Goal: Communication & Community: Answer question/provide support

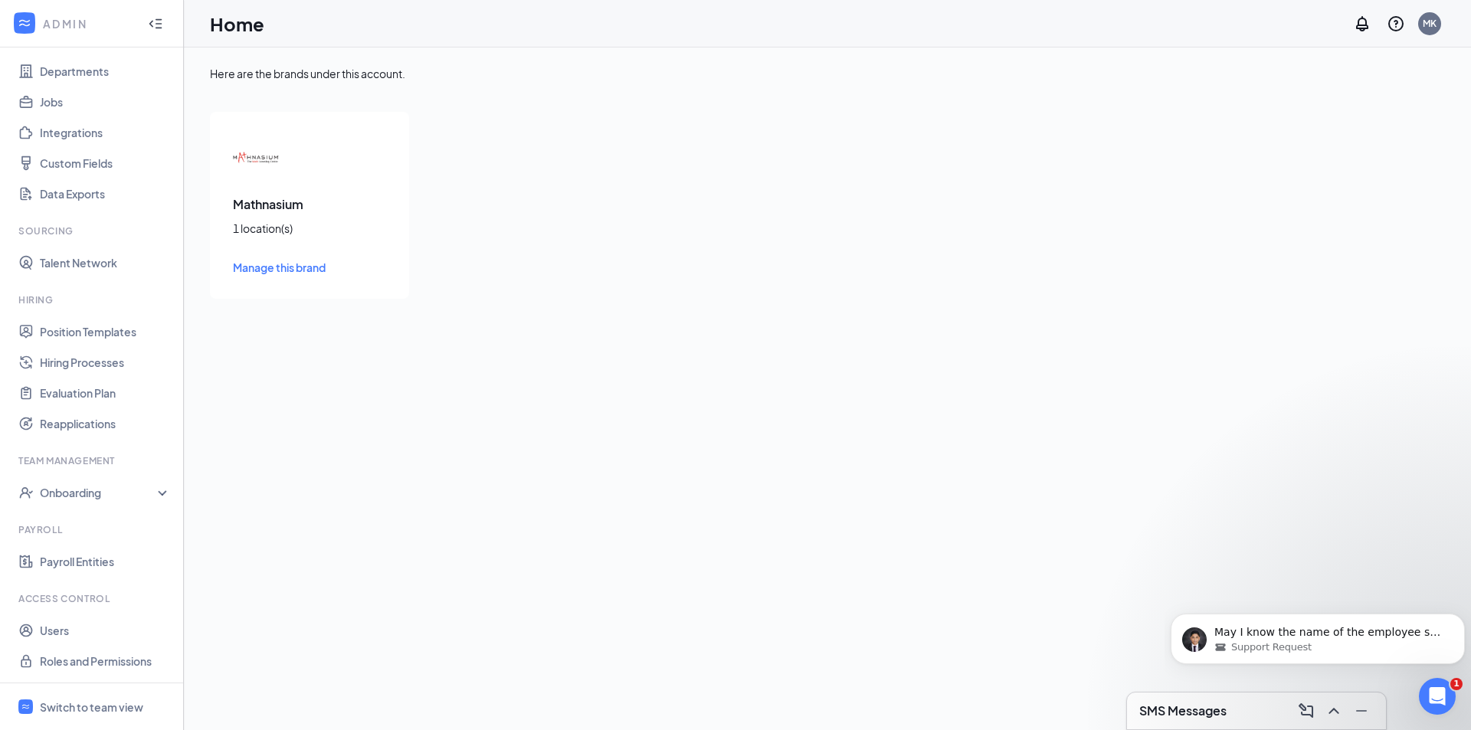
click at [1237, 703] on div "SMS Messages" at bounding box center [1256, 711] width 234 height 25
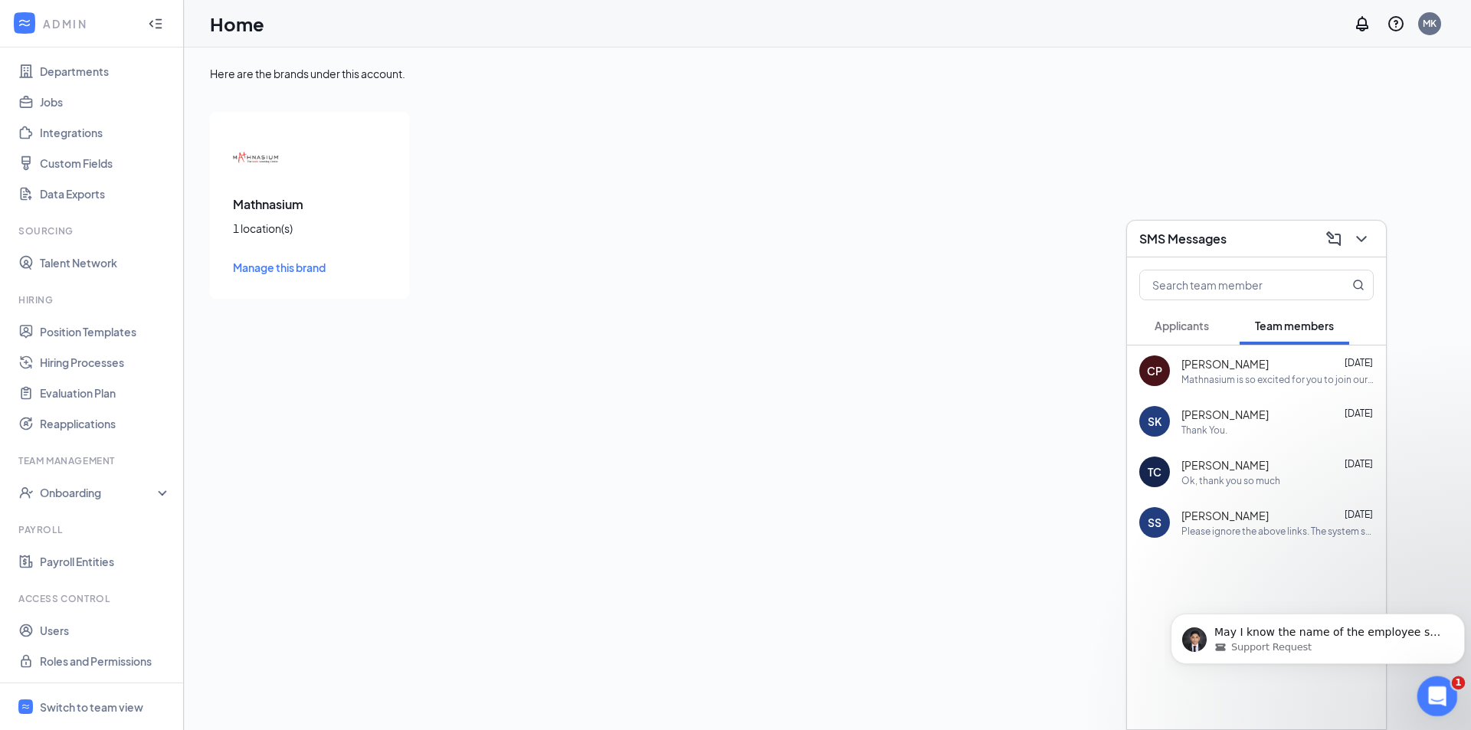
click at [1437, 686] on icon "Open Intercom Messenger" at bounding box center [1435, 694] width 25 height 25
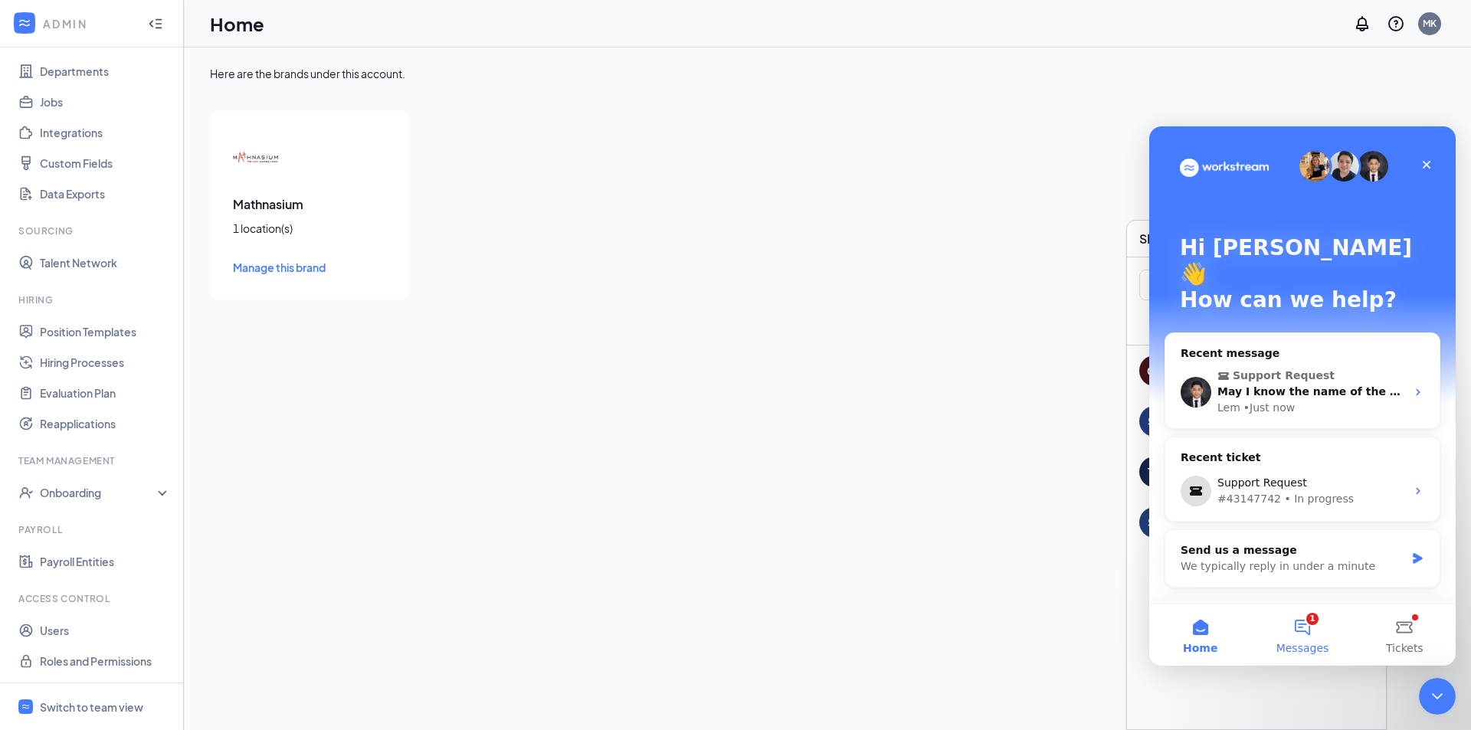
click at [1302, 631] on button "1 Messages" at bounding box center [1302, 635] width 102 height 61
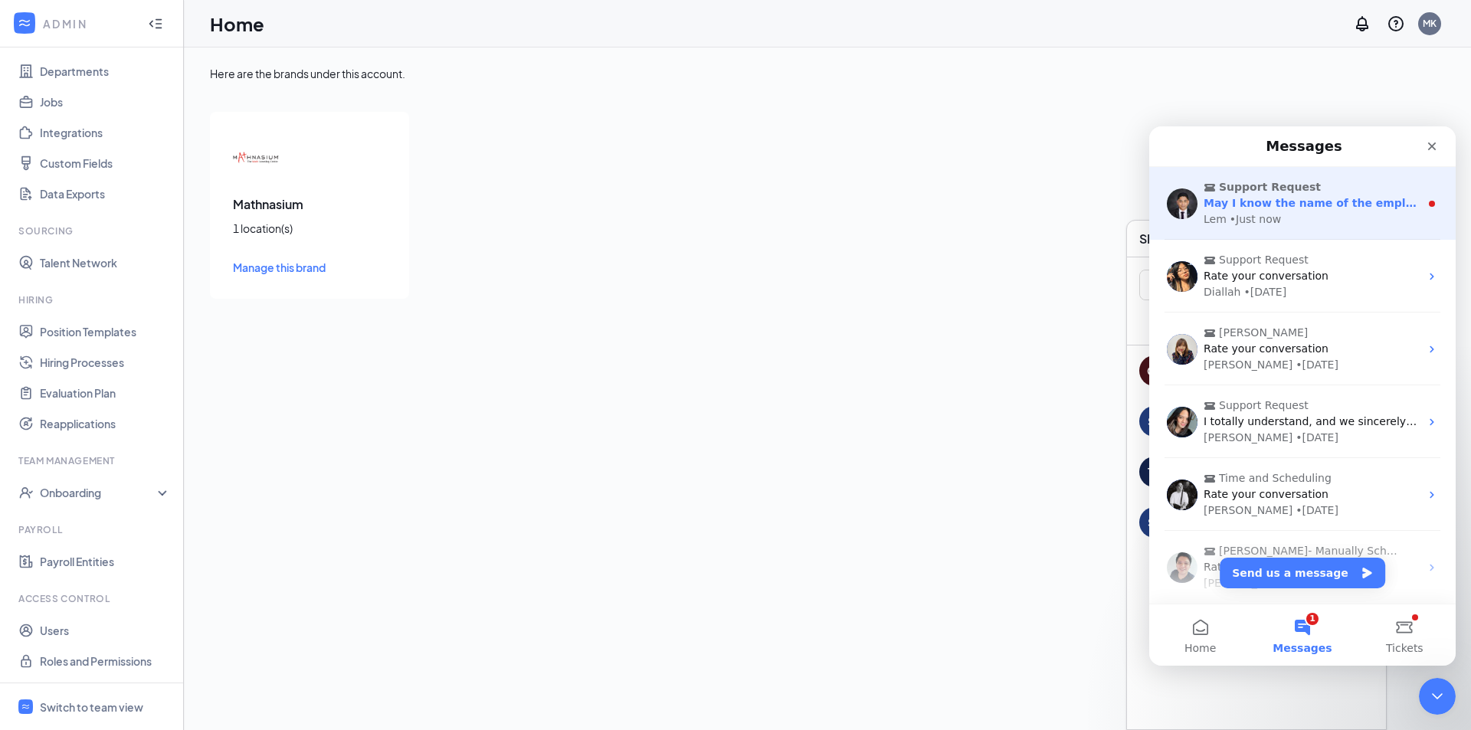
click at [1277, 215] on div "Lem • Just now" at bounding box center [1312, 219] width 216 height 16
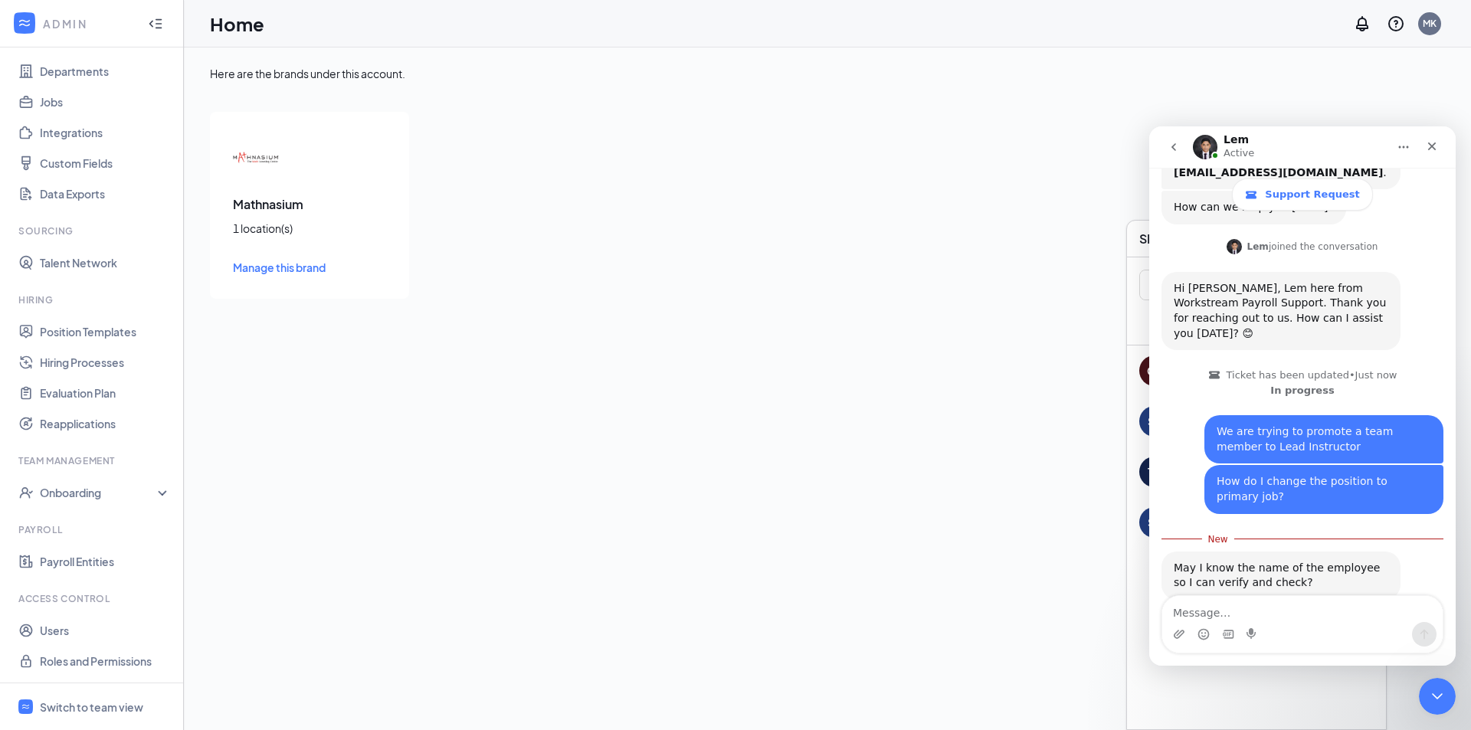
scroll to position [312, 0]
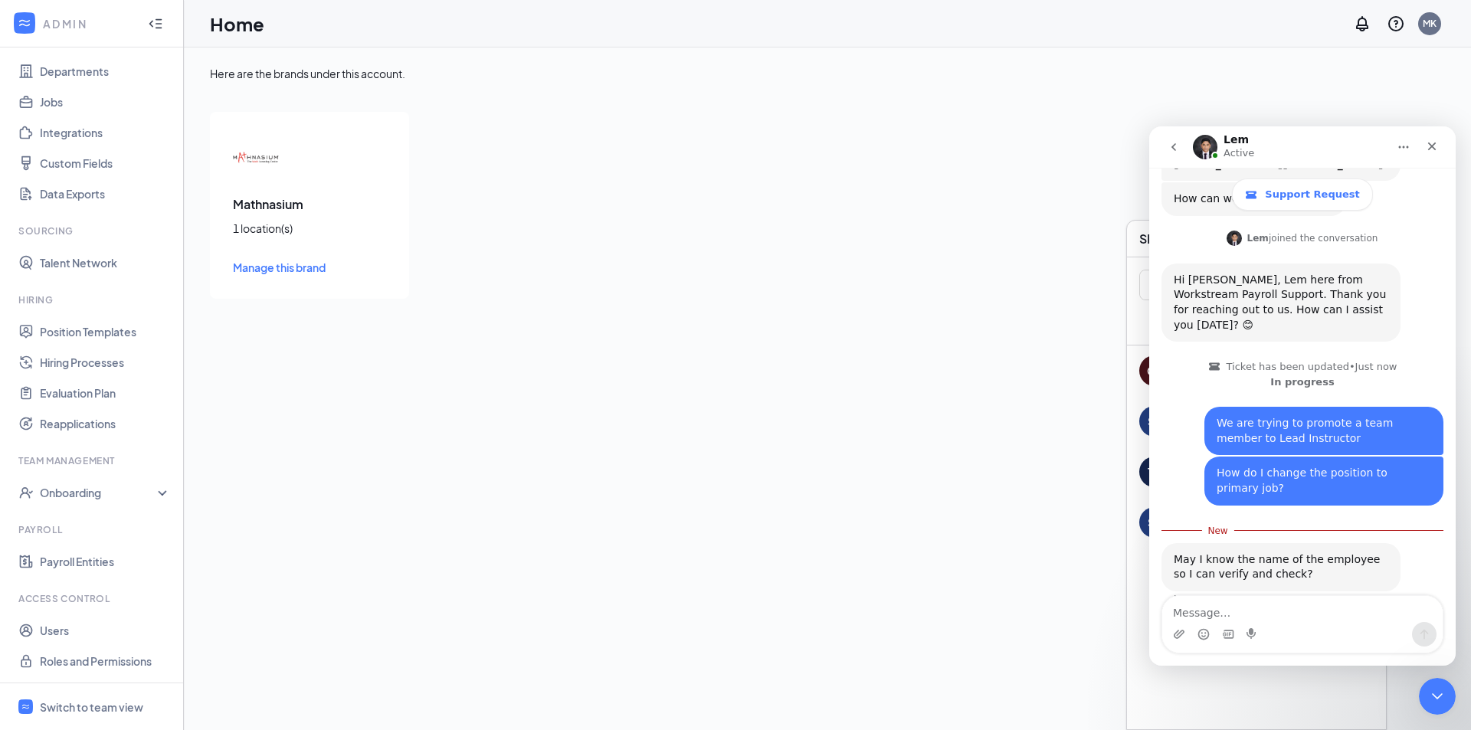
click at [1247, 613] on textarea "Message…" at bounding box center [1302, 609] width 280 height 26
type textarea "[PERSON_NAME]"
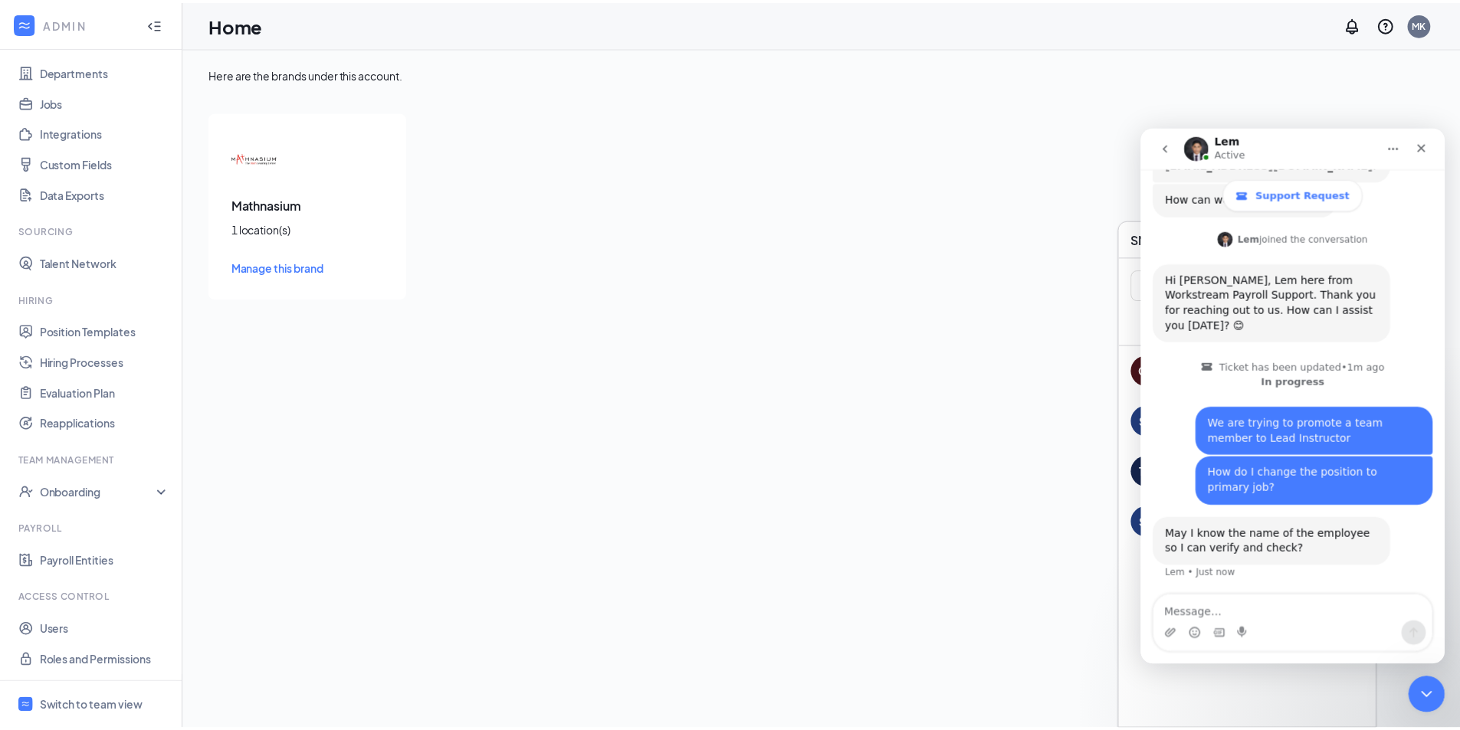
scroll to position [332, 0]
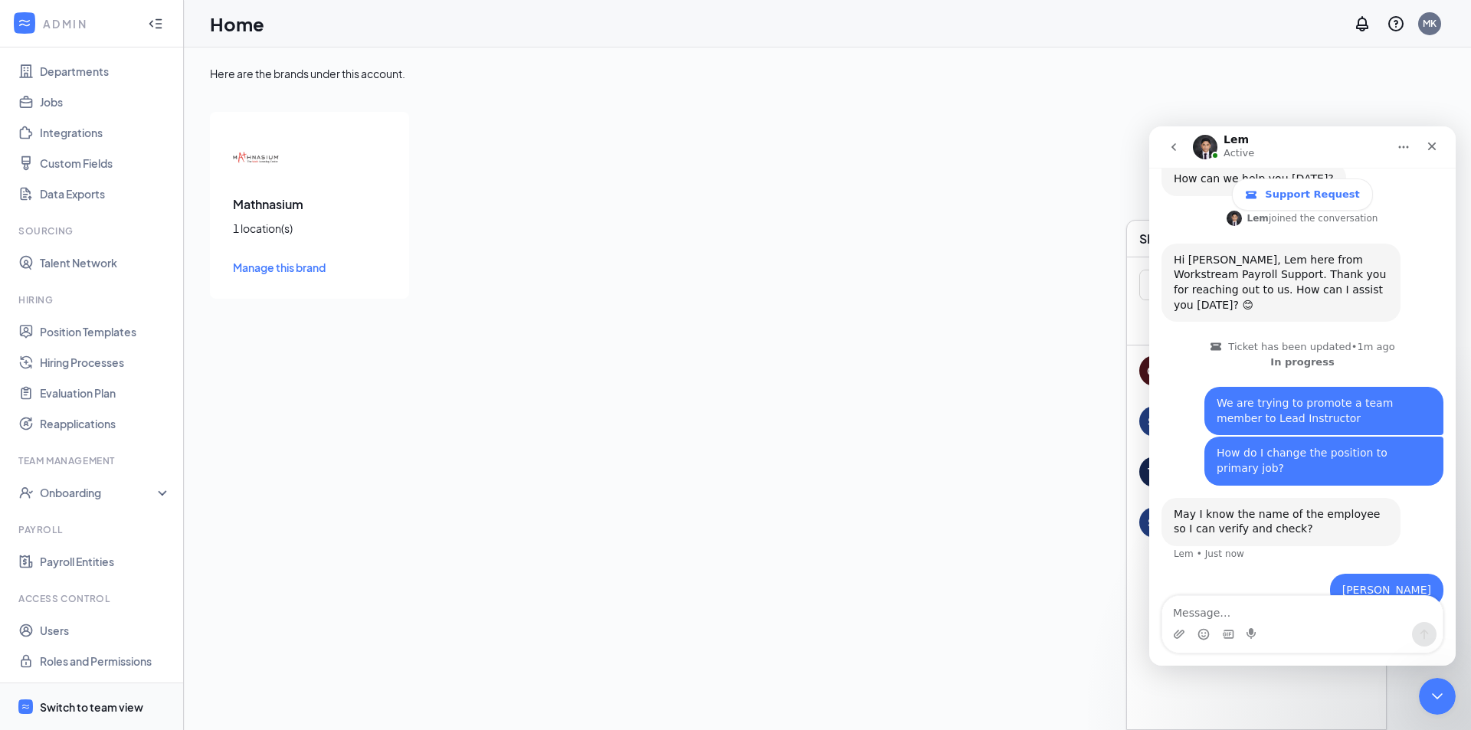
click at [97, 701] on div "Switch to team view" at bounding box center [91, 707] width 103 height 15
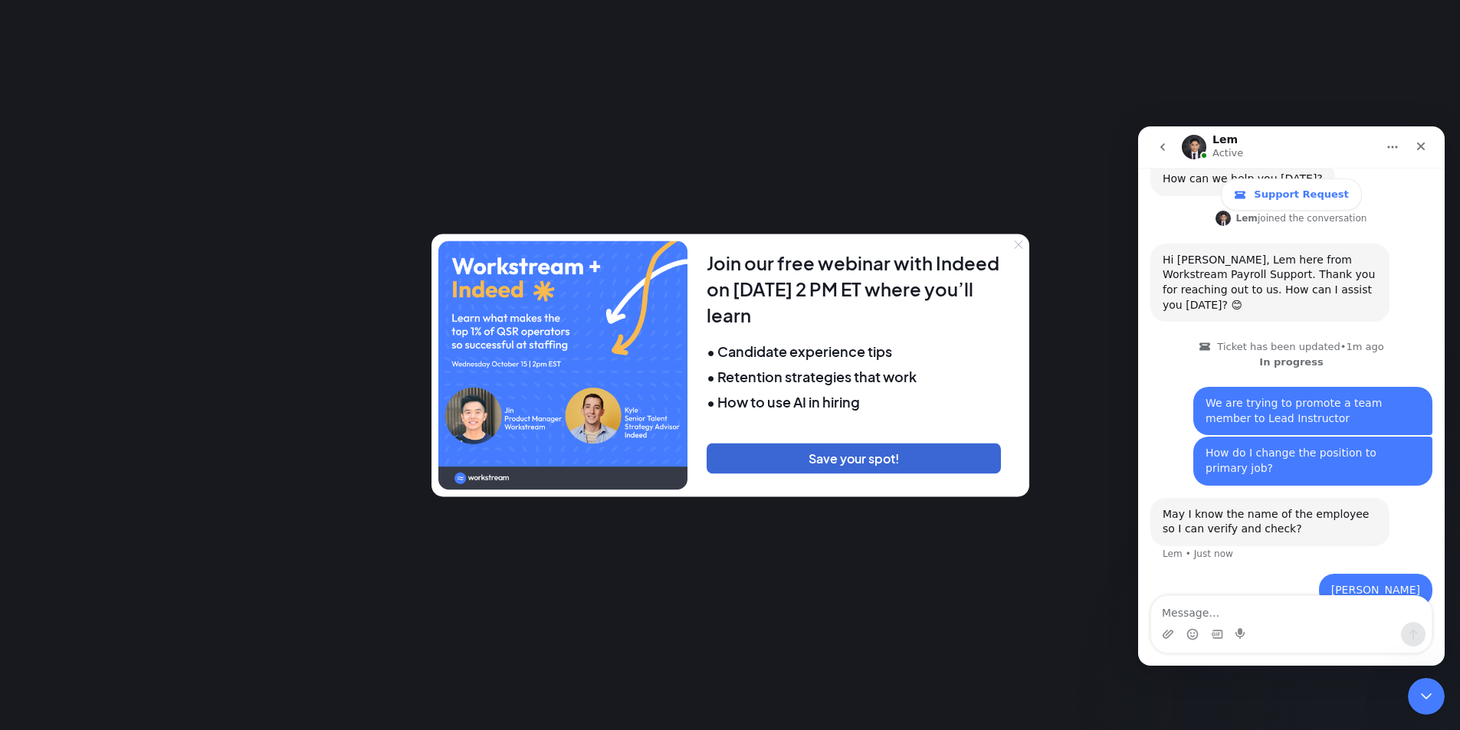
scroll to position [391, 0]
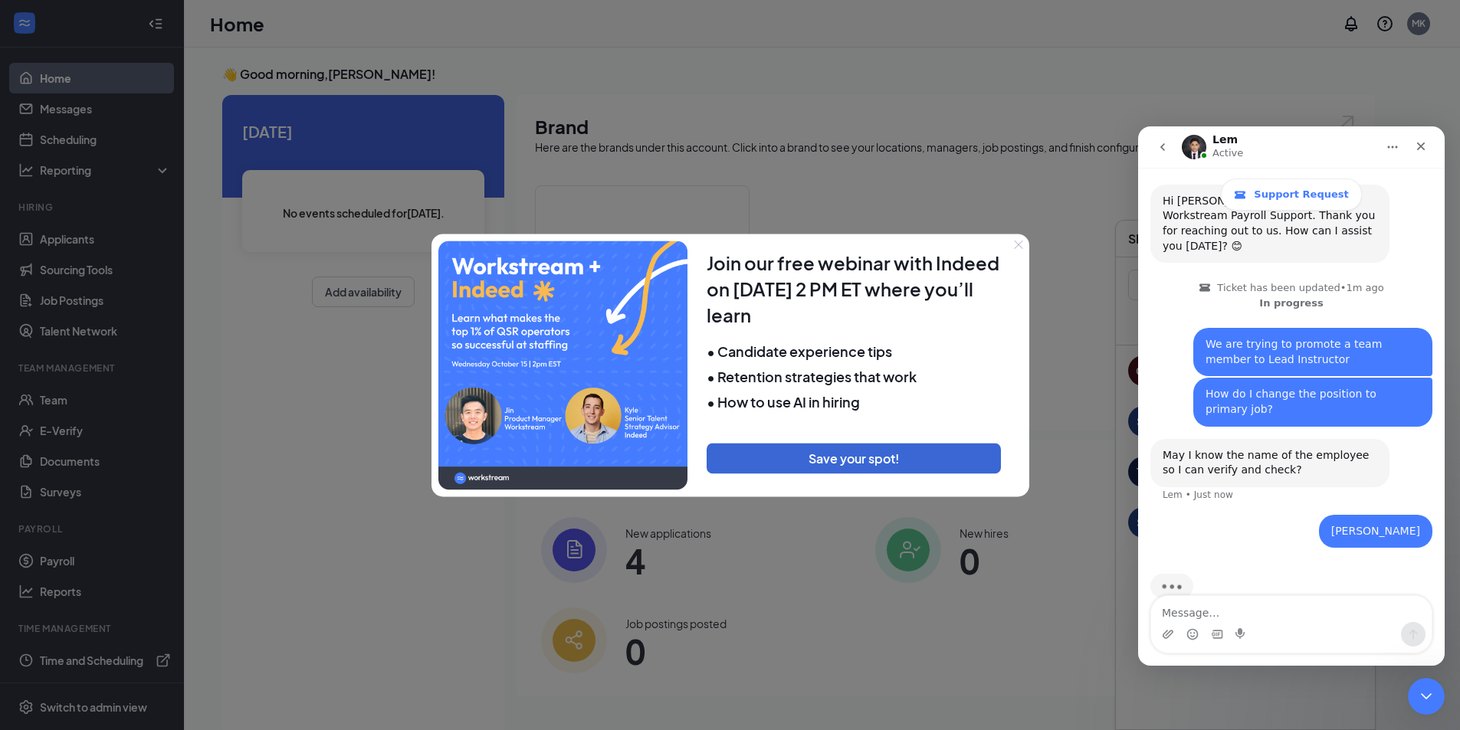
click at [1018, 247] on icon "Close" at bounding box center [1018, 244] width 9 height 9
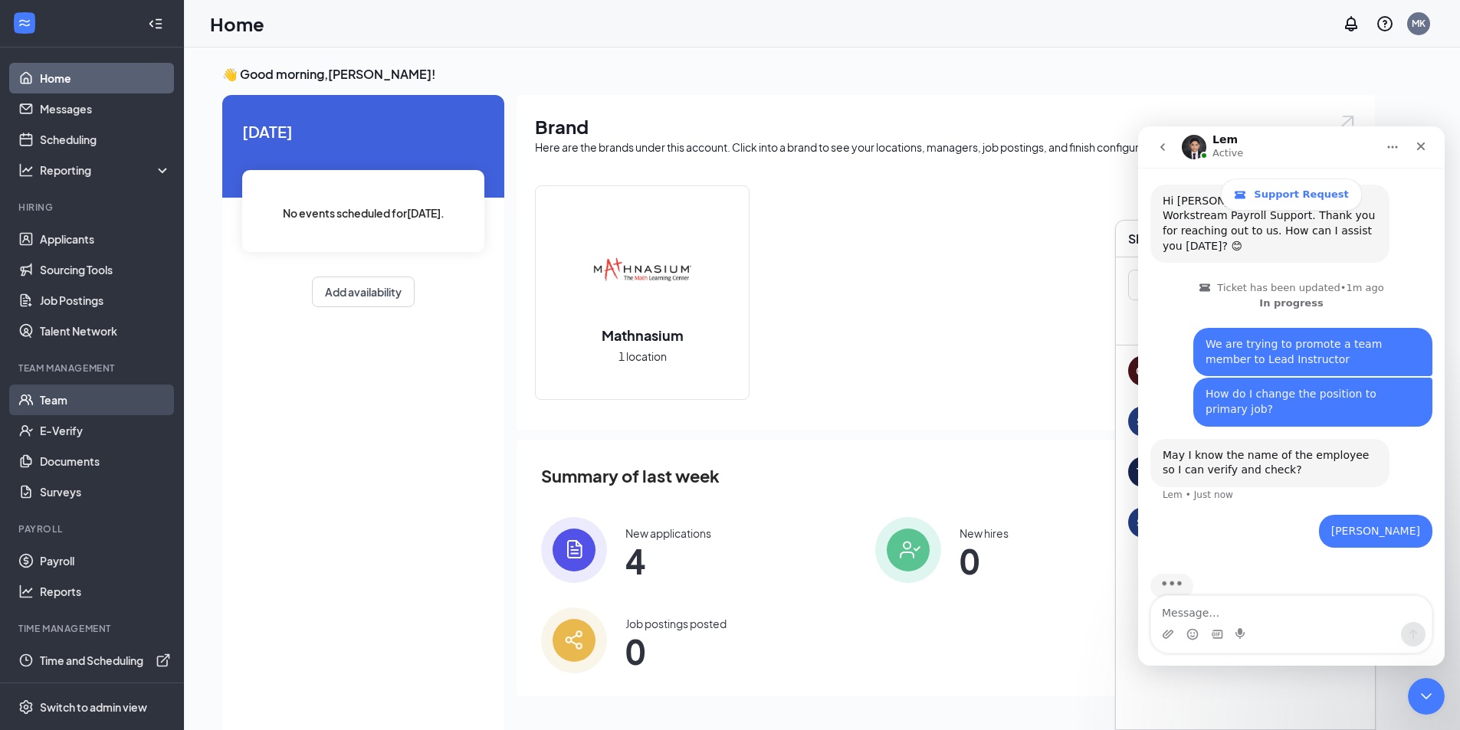
click at [74, 404] on link "Team" at bounding box center [105, 400] width 131 height 31
